Goal: Task Accomplishment & Management: Manage account settings

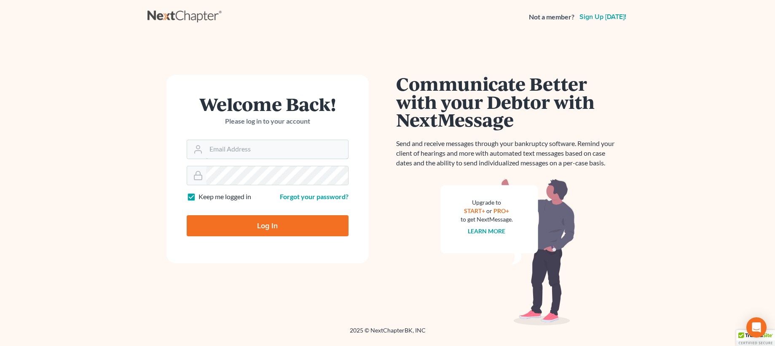
type input "Erin@shanezismanlaw.com"
click at [266, 225] on input "Log In" at bounding box center [268, 225] width 162 height 21
type input "Thinking..."
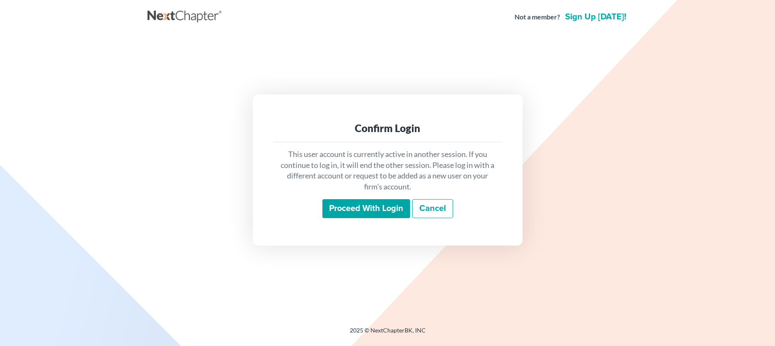
click at [350, 210] on input "Proceed with login" at bounding box center [366, 208] width 88 height 19
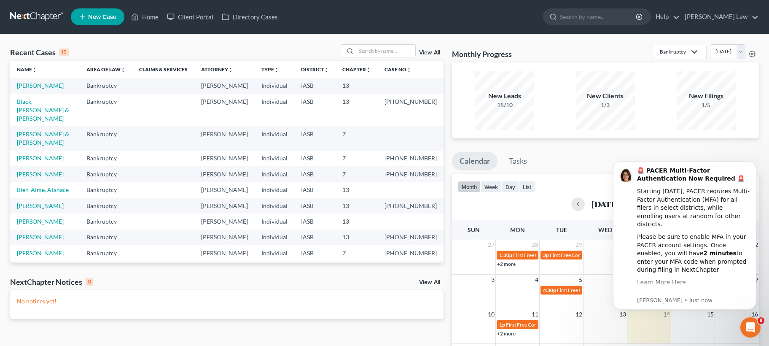
click at [34, 154] on link "[PERSON_NAME]" at bounding box center [40, 157] width 47 height 7
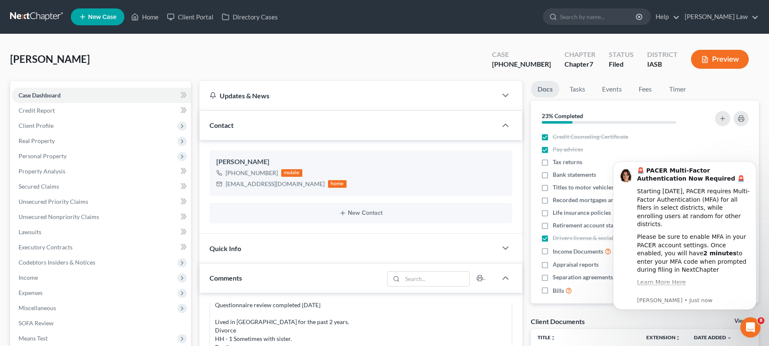
scroll to position [145, 0]
click at [29, 232] on span "Lawsuits" at bounding box center [30, 231] width 23 height 7
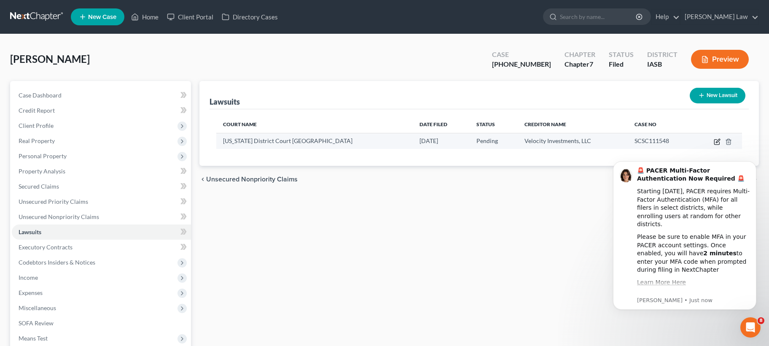
click at [718, 140] on icon "button" at bounding box center [718, 141] width 4 height 4
select select "16"
select select "0"
select select "4"
select select "24"
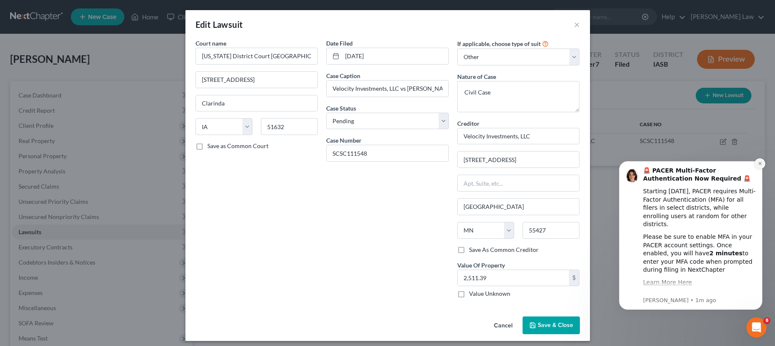
click at [758, 164] on icon "Dismiss notification" at bounding box center [760, 163] width 5 height 5
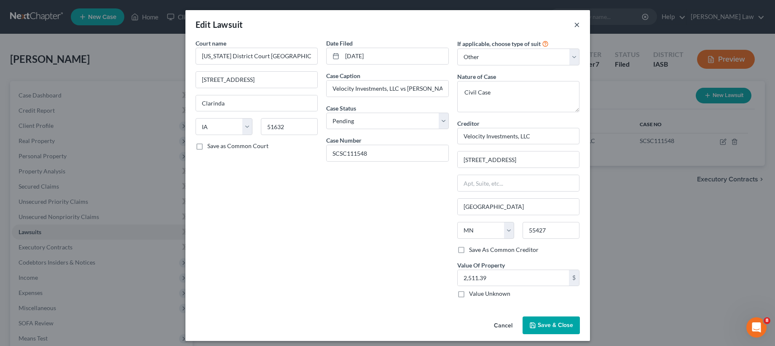
click at [574, 21] on button "×" at bounding box center [577, 24] width 6 height 10
